Goal: Navigation & Orientation: Find specific page/section

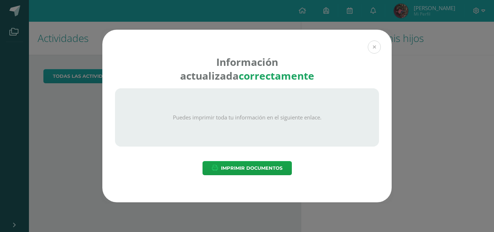
click at [376, 43] on button at bounding box center [374, 47] width 13 height 13
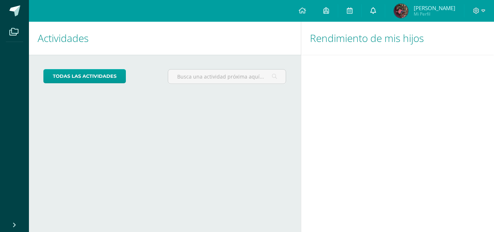
click at [370, 17] on link at bounding box center [373, 11] width 23 height 22
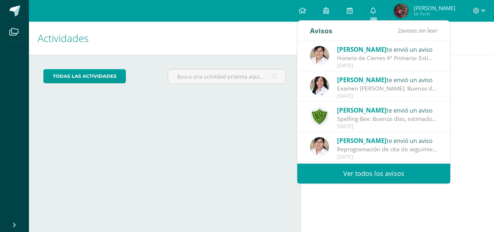
click at [418, 32] on span "2 avisos sin leer" at bounding box center [418, 30] width 40 height 8
click at [255, 122] on div "Actividades Mis hijos todas las Actividades No tienes actividades Échale un vis…" at bounding box center [163, 127] width 275 height 210
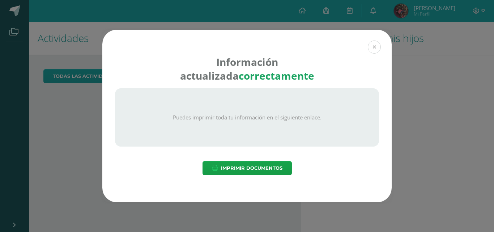
click at [369, 50] on button at bounding box center [374, 47] width 13 height 13
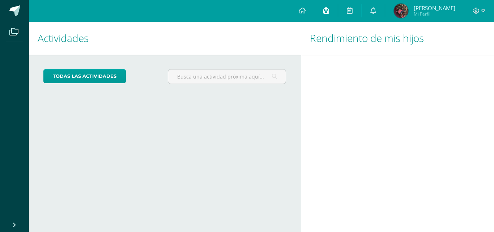
click at [326, 14] on span at bounding box center [326, 11] width 6 height 8
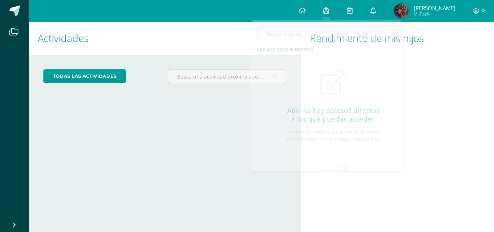
click at [314, 17] on link at bounding box center [302, 11] width 25 height 22
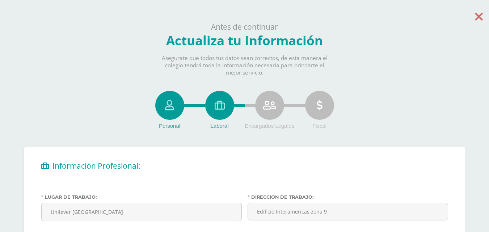
click at [482, 15] on icon at bounding box center [479, 16] width 8 height 13
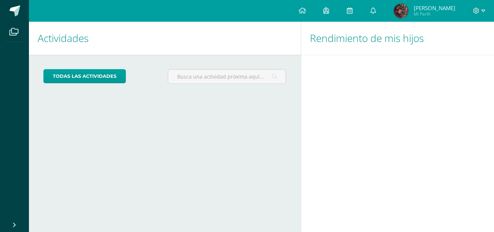
click at [442, 47] on h1 "Rendimiento de mis hijos" at bounding box center [398, 38] width 176 height 33
